Goal: Transaction & Acquisition: Book appointment/travel/reservation

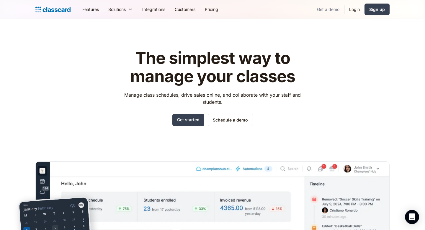
click at [320, 10] on link "Get a demo" at bounding box center [328, 9] width 32 height 13
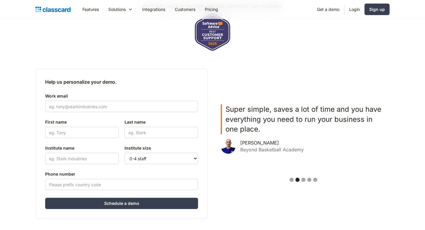
scroll to position [111, 0]
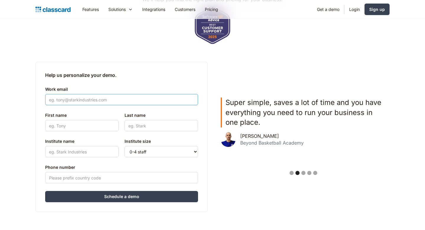
click at [110, 103] on input "Work email" at bounding box center [121, 99] width 153 height 11
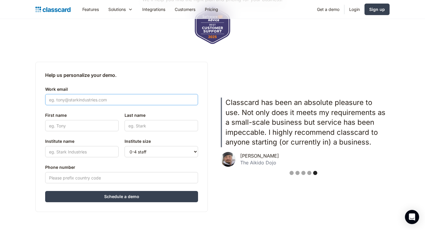
scroll to position [0, 0]
click at [102, 101] on input "Work email" at bounding box center [121, 99] width 153 height 11
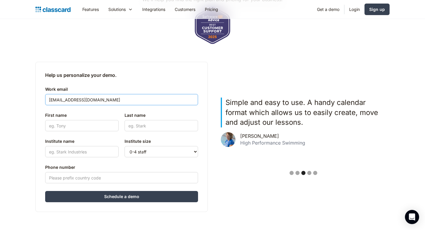
type input "mathewnoun08@gmail.com"
click at [90, 123] on input "First name" at bounding box center [82, 125] width 74 height 11
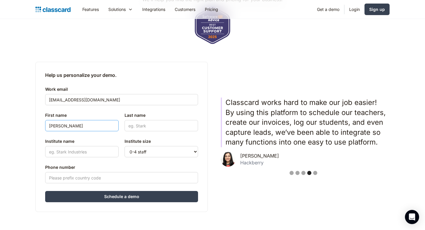
type input "Mathew"
click at [141, 126] on input "Last name" at bounding box center [162, 125] width 74 height 11
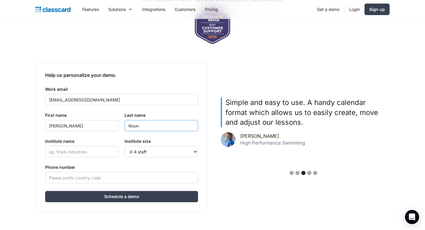
type input "Noun"
click at [102, 152] on input "Institute name" at bounding box center [82, 151] width 74 height 11
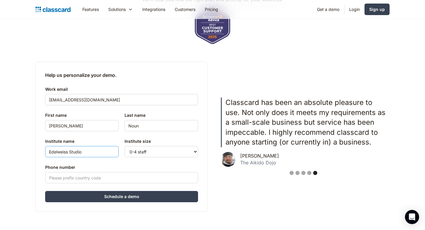
type input "Edelweiss Studio"
click at [143, 154] on select "0-4 staff 5-10 staff 11-25 staff 26-50 staff 51-100 staff 101+ staff" at bounding box center [162, 151] width 74 height 11
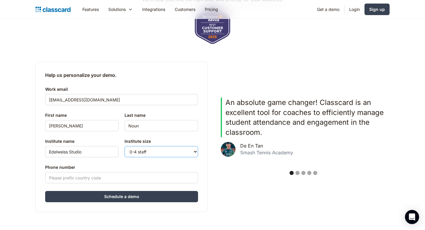
click at [125, 146] on select "0-4 staff 5-10 staff 11-25 staff 26-50 staff 51-100 staff 101+ staff" at bounding box center [162, 151] width 74 height 11
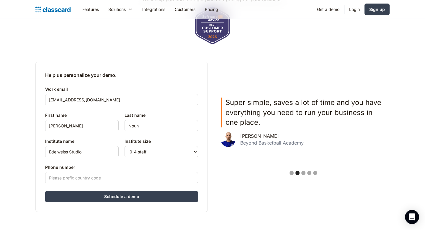
click at [120, 164] on label "Phone number" at bounding box center [121, 167] width 153 height 7
click at [120, 172] on input "Phone number" at bounding box center [121, 177] width 153 height 11
click at [132, 197] on input "Schedule a demo" at bounding box center [121, 196] width 153 height 11
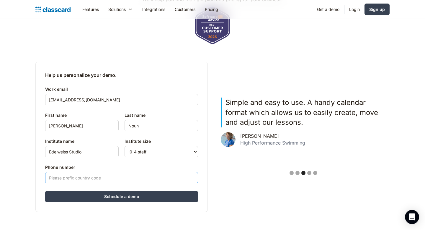
click at [120, 178] on input "Phone number" at bounding box center [121, 177] width 153 height 11
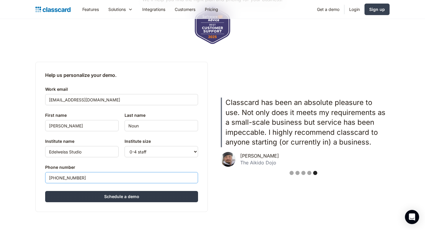
type input "+961 71 43 63 07"
click at [136, 196] on input "Schedule a demo" at bounding box center [121, 196] width 153 height 11
type input "Hang in there..."
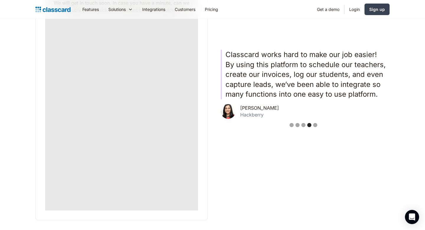
scroll to position [215, 0]
